Goal: Ask a question

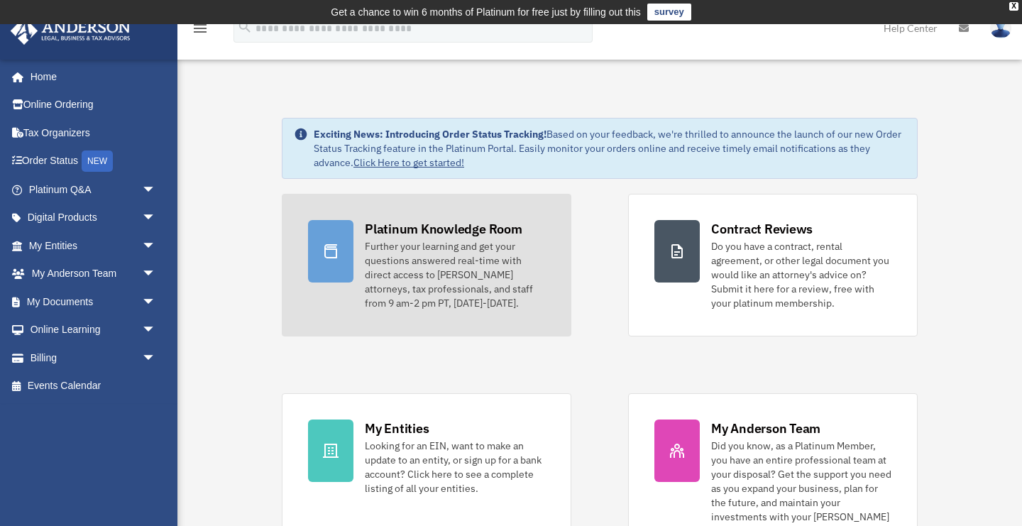
click at [405, 228] on div "Platinum Knowledge Room" at bounding box center [444, 229] width 158 height 18
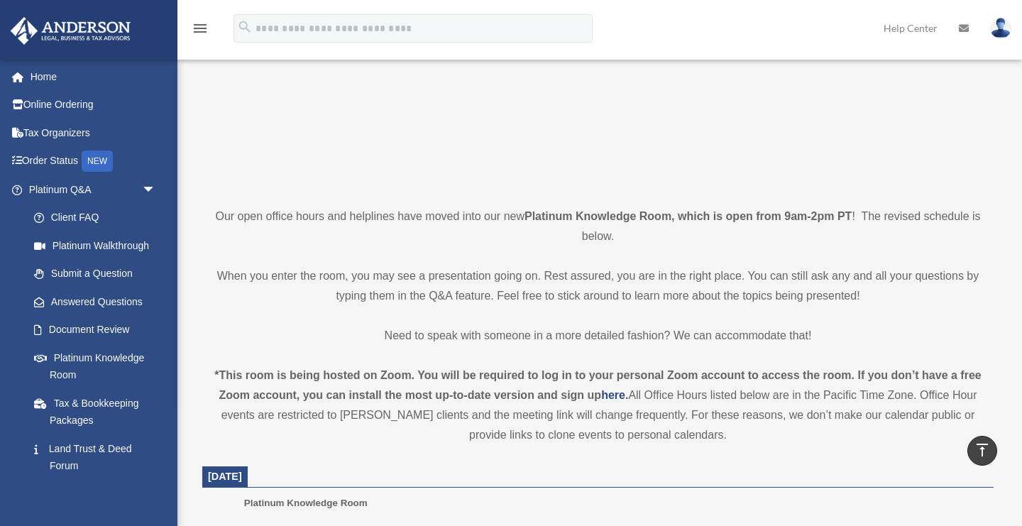
scroll to position [211, 0]
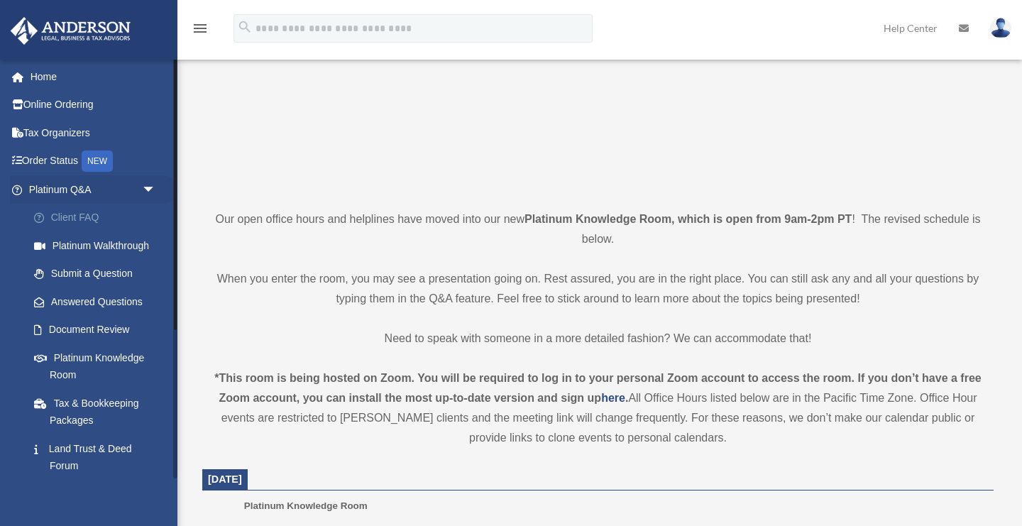
click at [82, 216] on link "Client FAQ" at bounding box center [99, 218] width 158 height 28
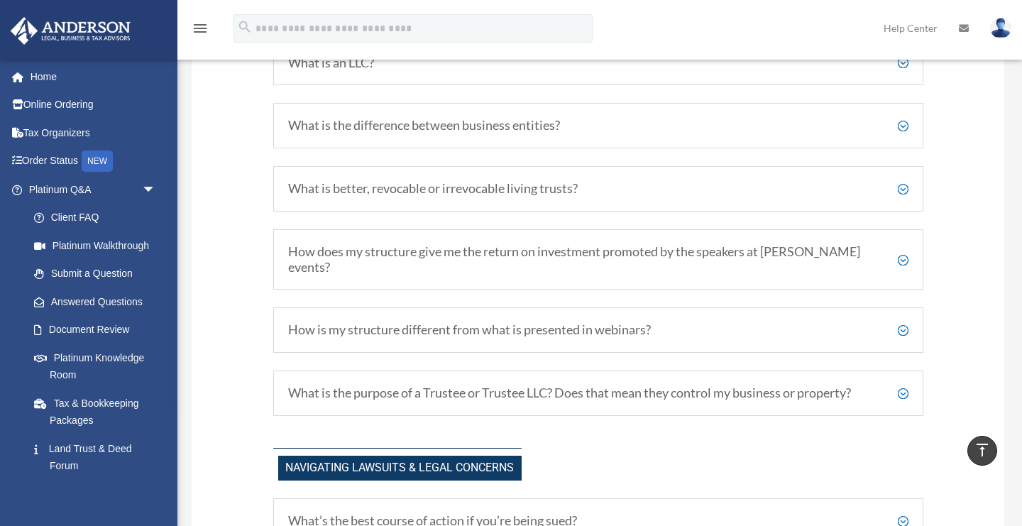
scroll to position [811, 0]
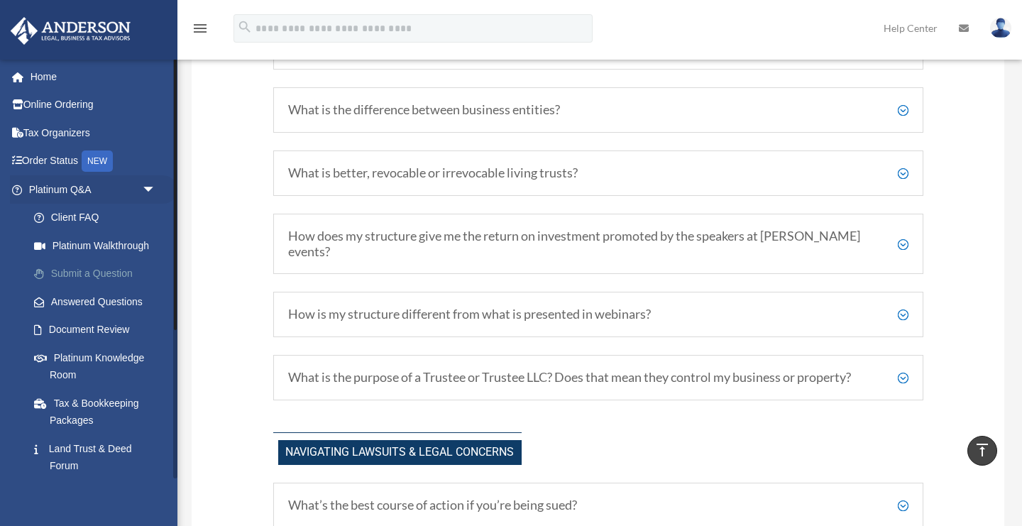
click at [105, 272] on link "Submit a Question" at bounding box center [99, 274] width 158 height 28
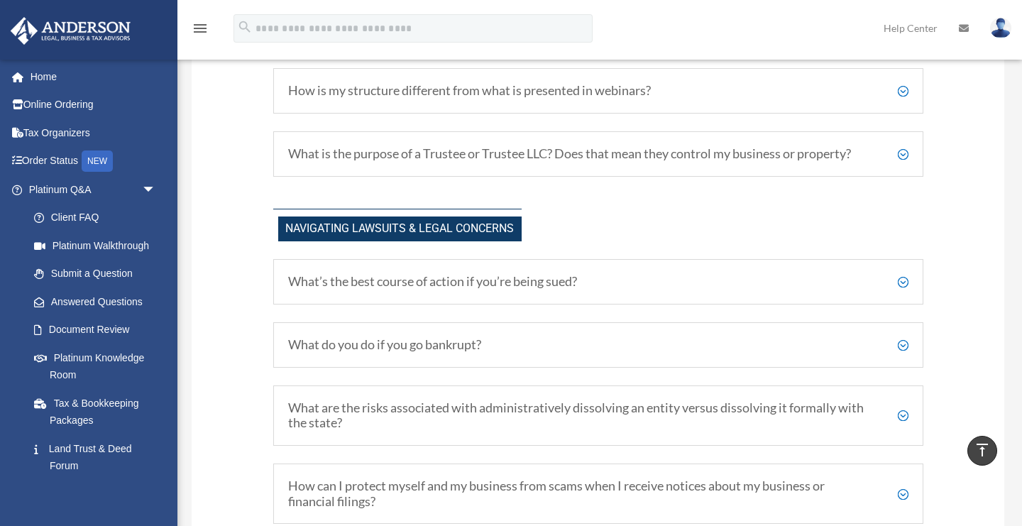
scroll to position [1037, 0]
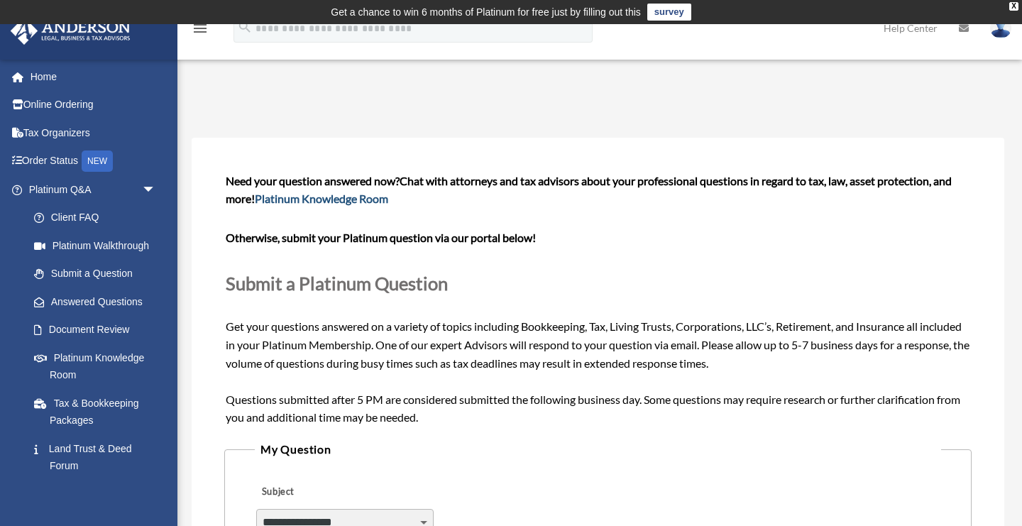
click at [320, 199] on link "Platinum Knowledge Room" at bounding box center [321, 198] width 133 height 13
click at [51, 74] on link "Home" at bounding box center [93, 76] width 167 height 28
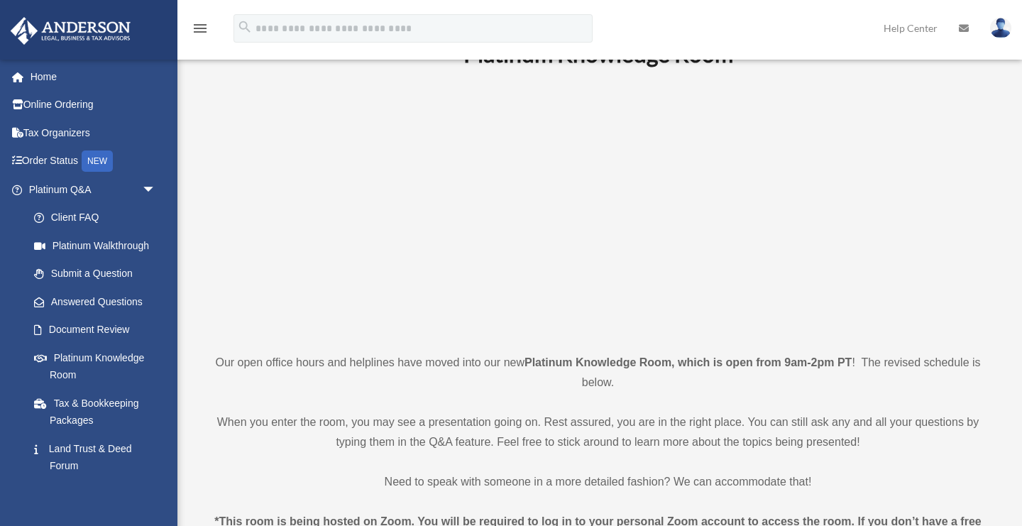
scroll to position [73, 0]
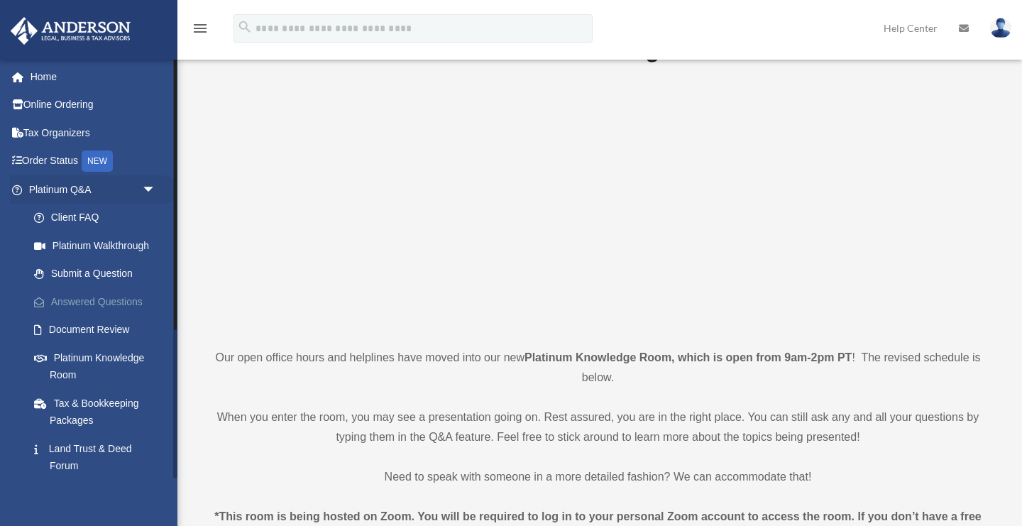
click at [107, 296] on link "Answered Questions" at bounding box center [99, 301] width 158 height 28
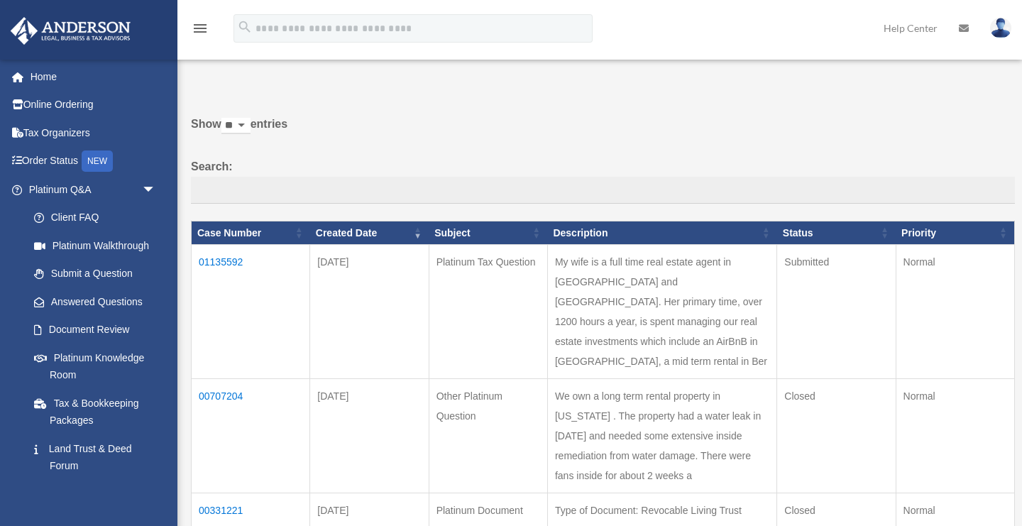
scroll to position [39, 0]
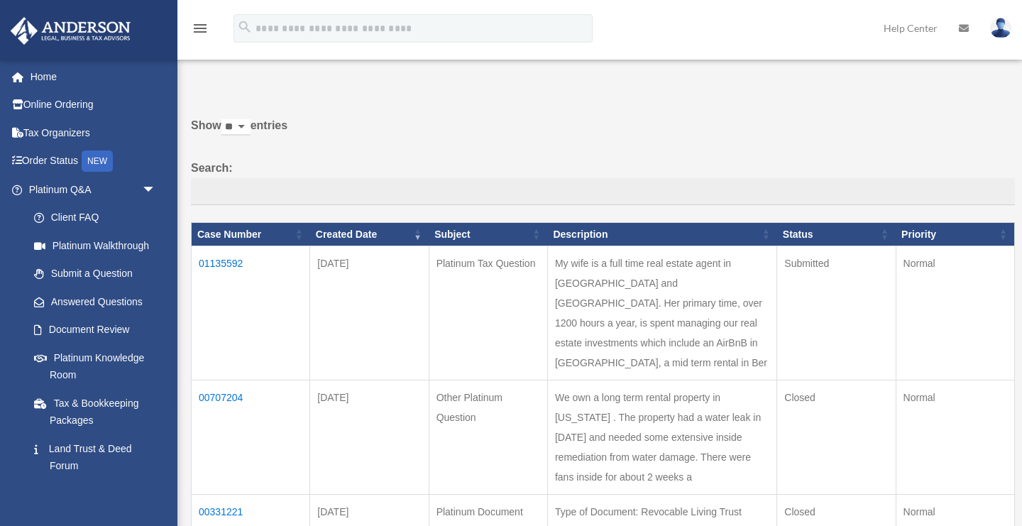
click at [228, 263] on td "01135592" at bounding box center [251, 313] width 118 height 134
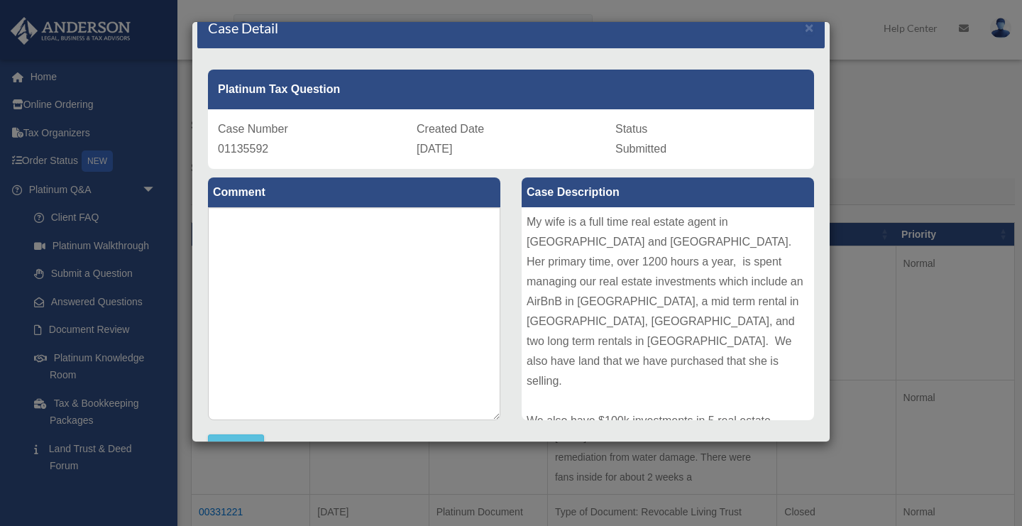
scroll to position [0, 0]
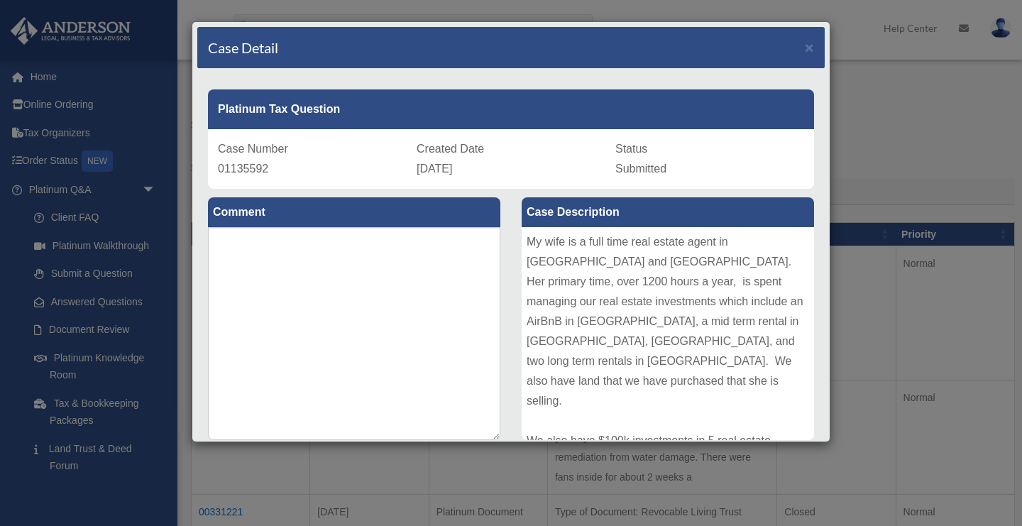
click at [897, 150] on div "Case Detail × Platinum Tax Question Case Number 01135592 Created Date October 6…" at bounding box center [511, 263] width 1022 height 526
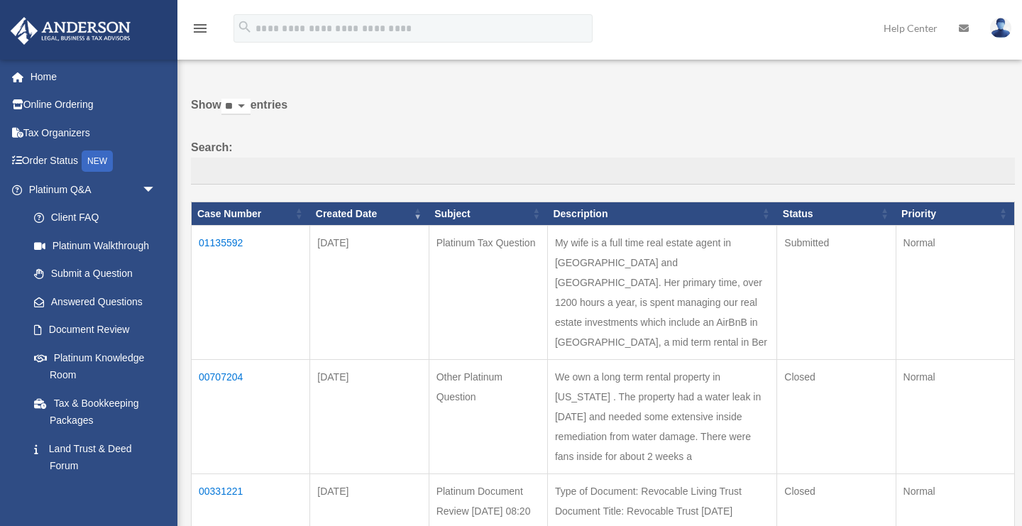
scroll to position [60, 0]
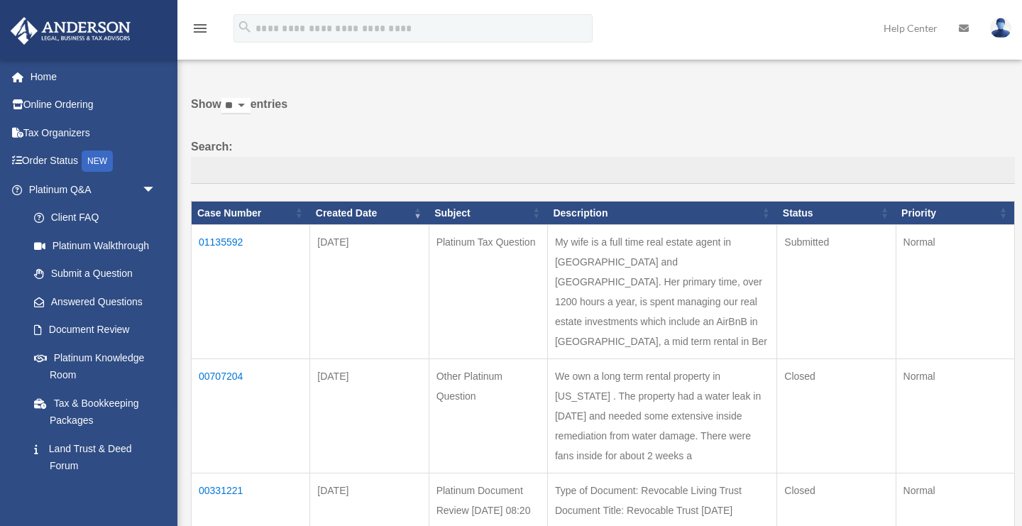
click at [228, 242] on td "01135592" at bounding box center [251, 292] width 118 height 134
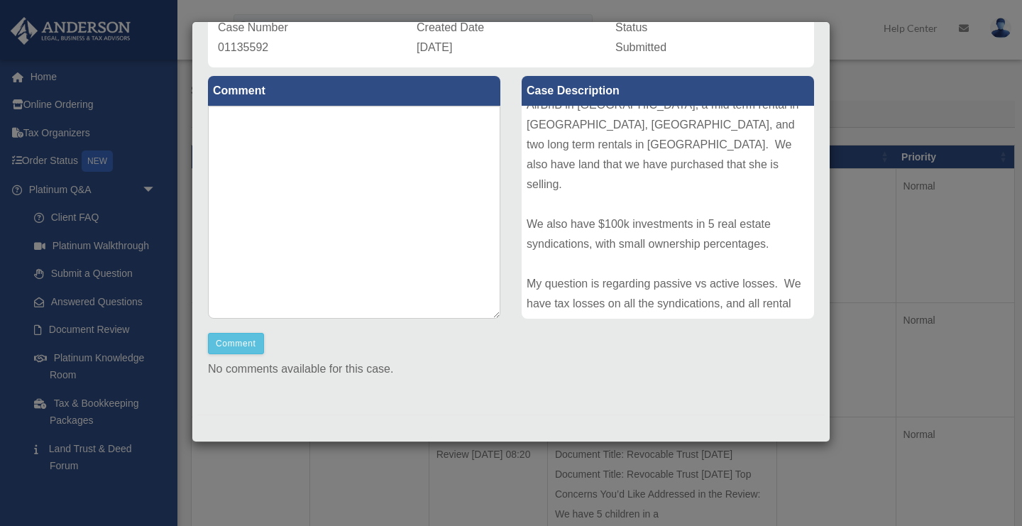
scroll to position [0, 0]
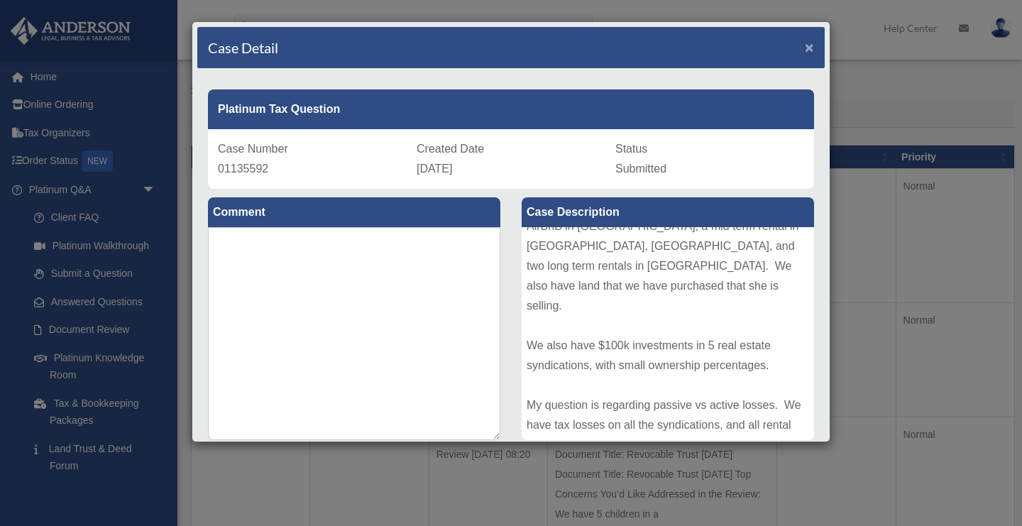
click at [808, 46] on span "×" at bounding box center [809, 47] width 9 height 16
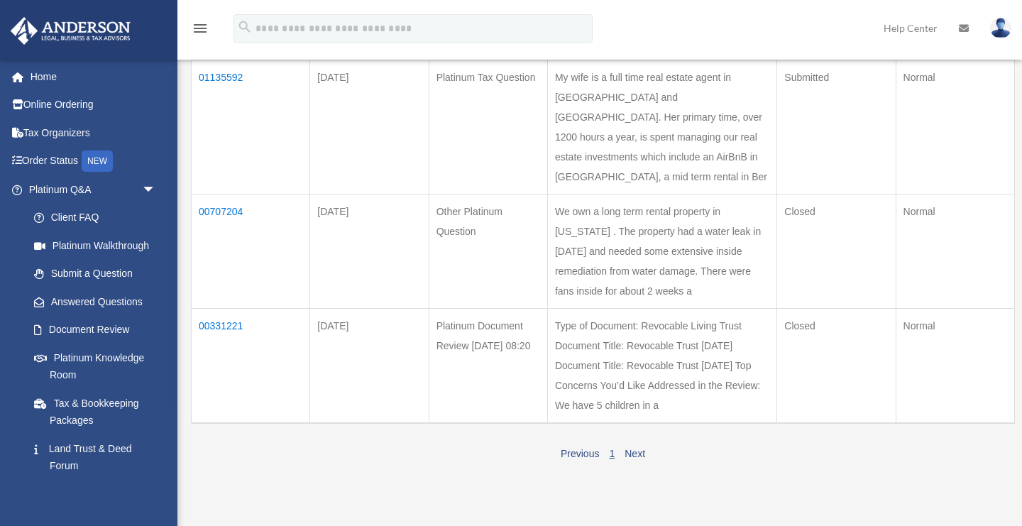
scroll to position [243, 0]
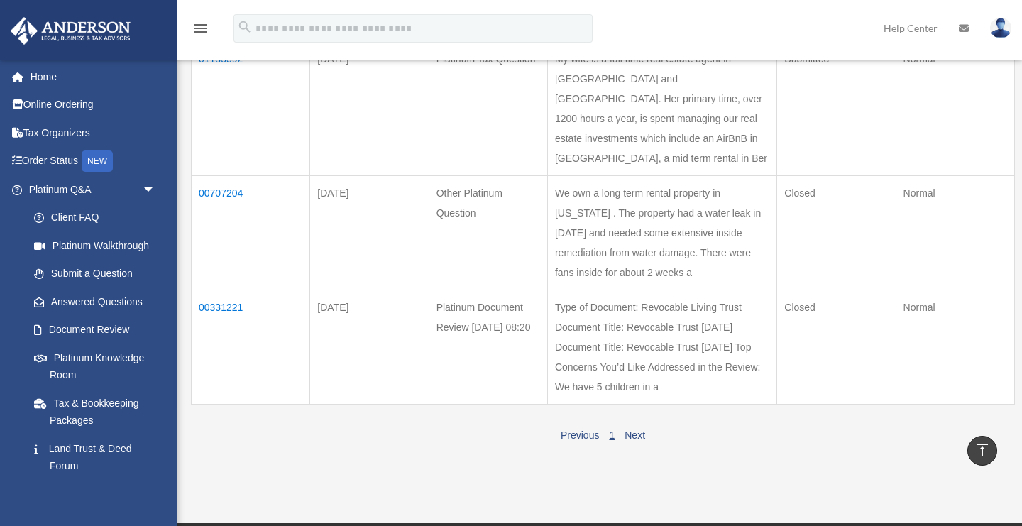
click at [226, 209] on td "00707204" at bounding box center [251, 233] width 118 height 114
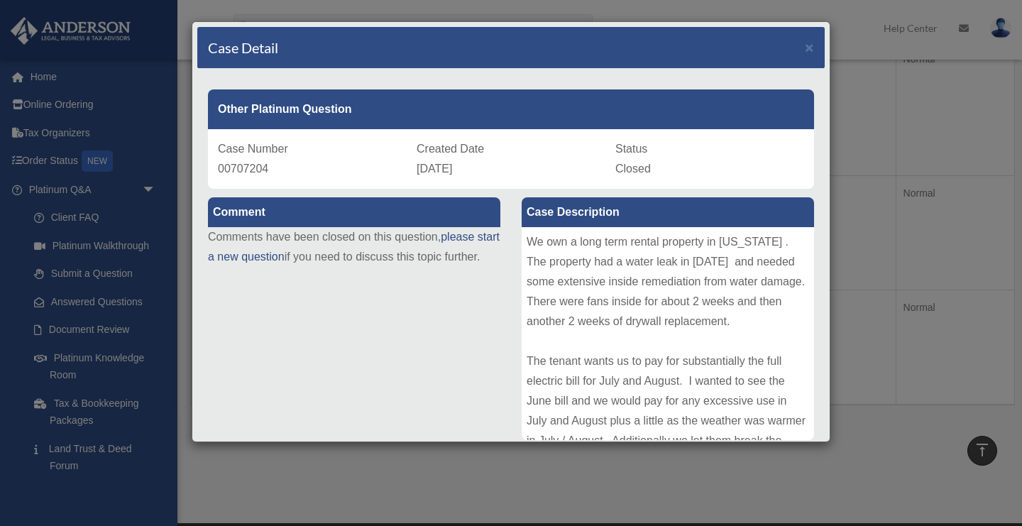
scroll to position [11, 0]
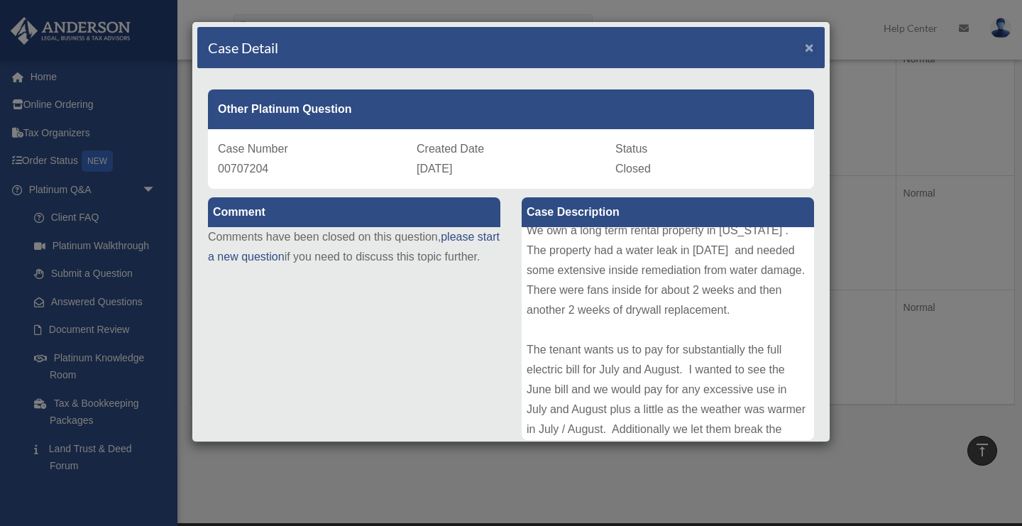
click at [810, 47] on span "×" at bounding box center [809, 47] width 9 height 16
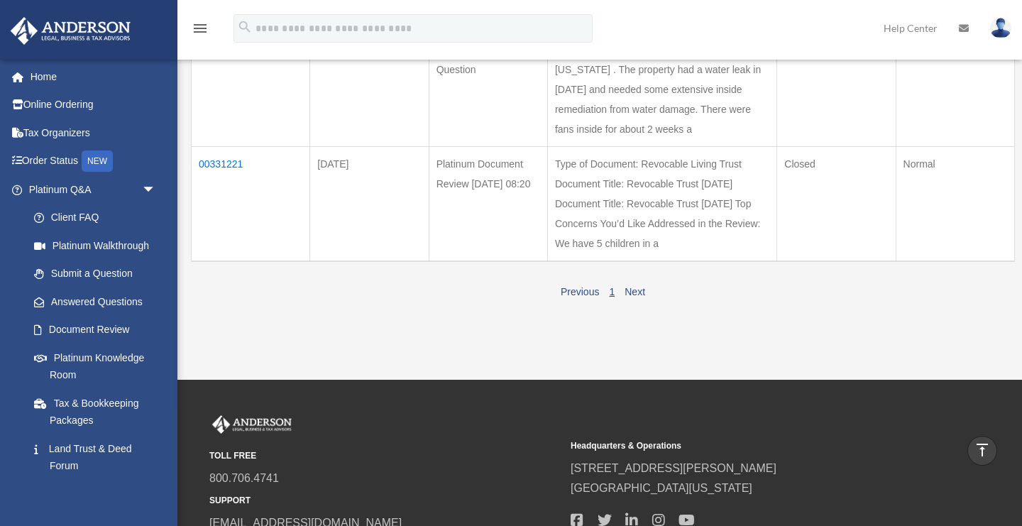
scroll to position [386, 0]
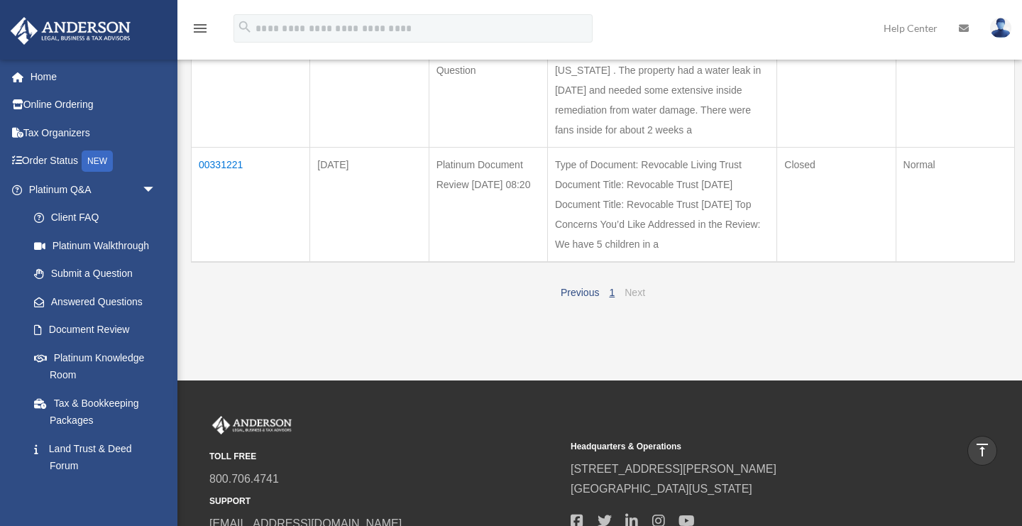
click at [627, 298] on link "Next" at bounding box center [634, 292] width 21 height 11
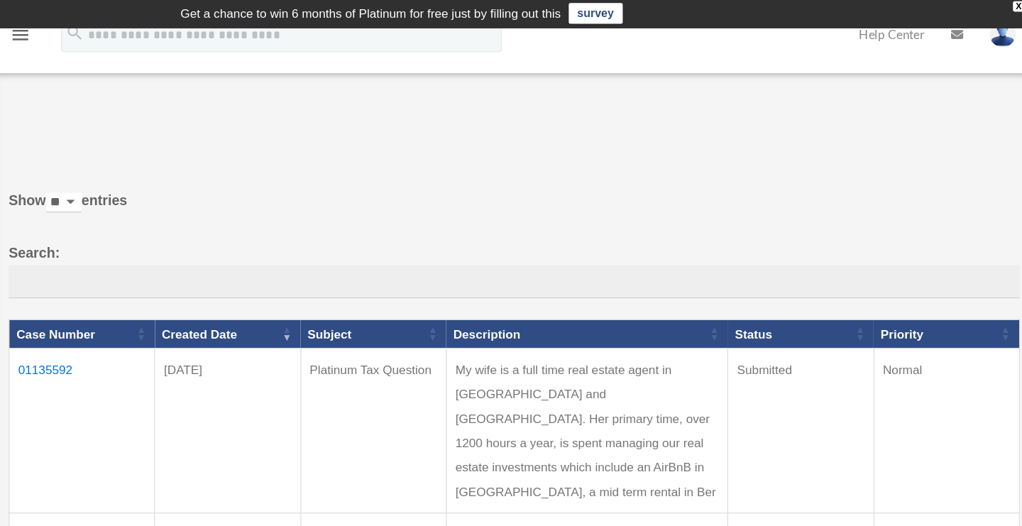
scroll to position [0, 0]
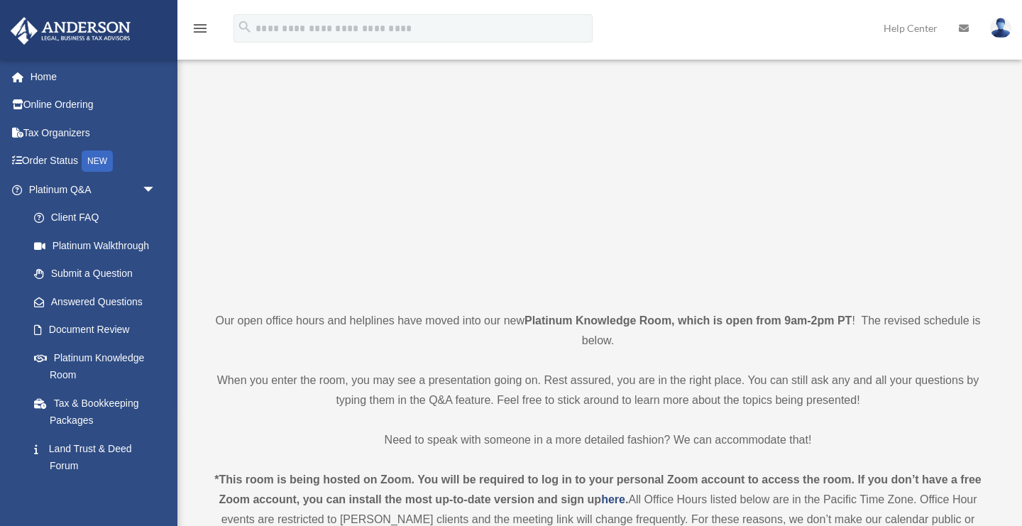
scroll to position [112, 0]
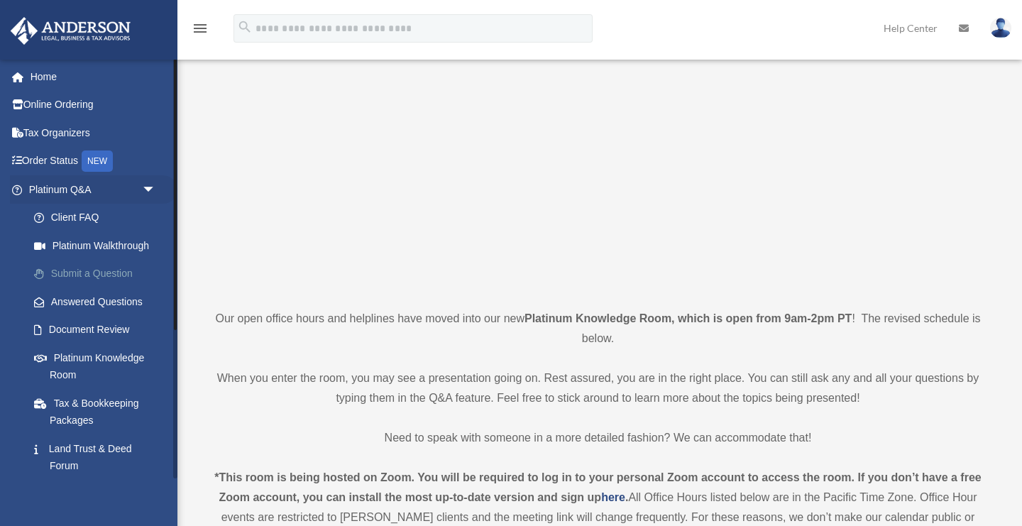
click at [112, 277] on link "Submit a Question" at bounding box center [99, 274] width 158 height 28
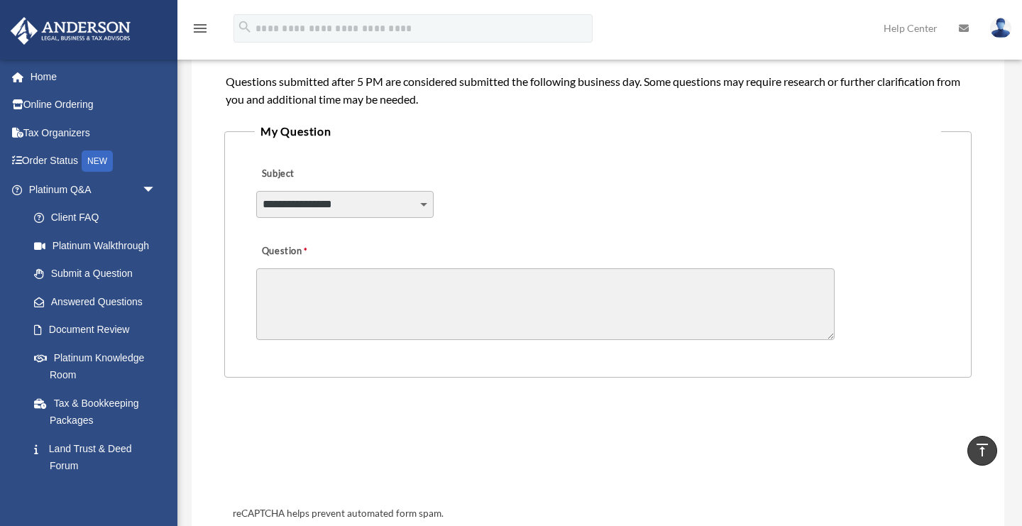
scroll to position [319, 0]
click at [523, 158] on div "**********" at bounding box center [598, 193] width 686 height 77
click at [94, 300] on link "Answered Questions" at bounding box center [99, 301] width 158 height 28
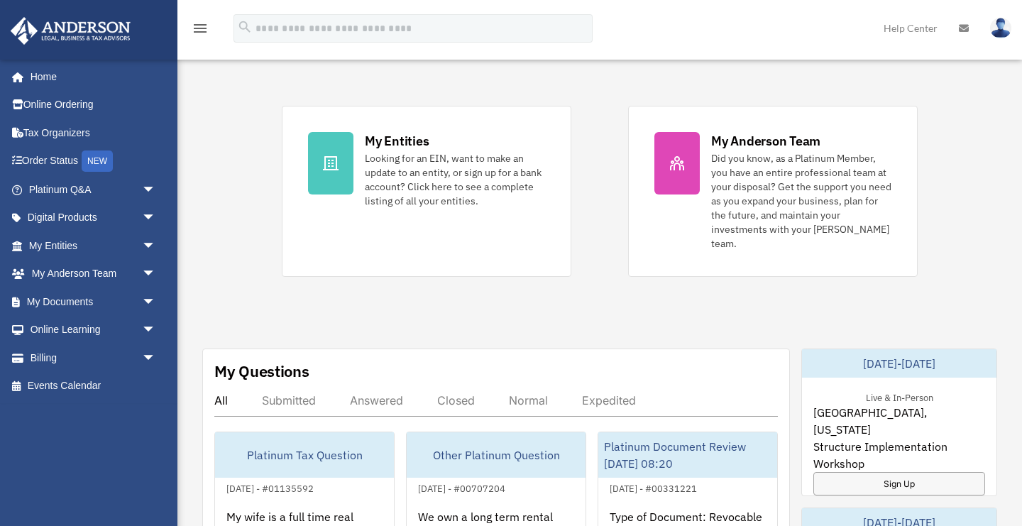
scroll to position [301, 0]
